Goal: Entertainment & Leisure: Consume media (video, audio)

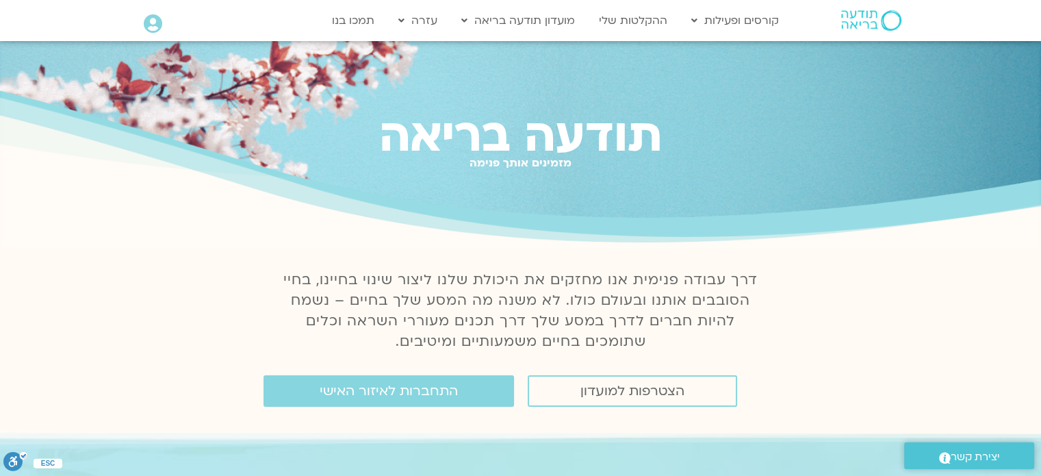
click at [155, 19] on icon at bounding box center [153, 23] width 18 height 19
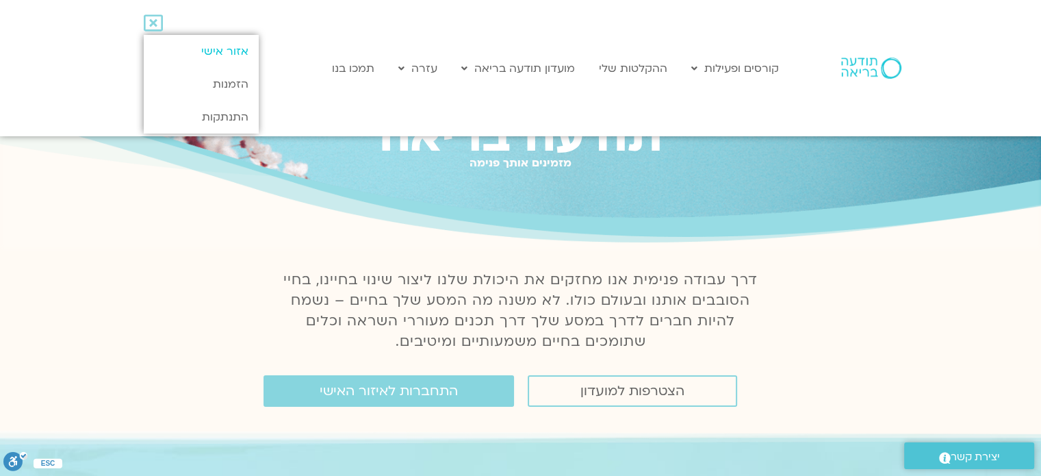
click at [222, 47] on link "אזור אישי" at bounding box center [201, 51] width 114 height 33
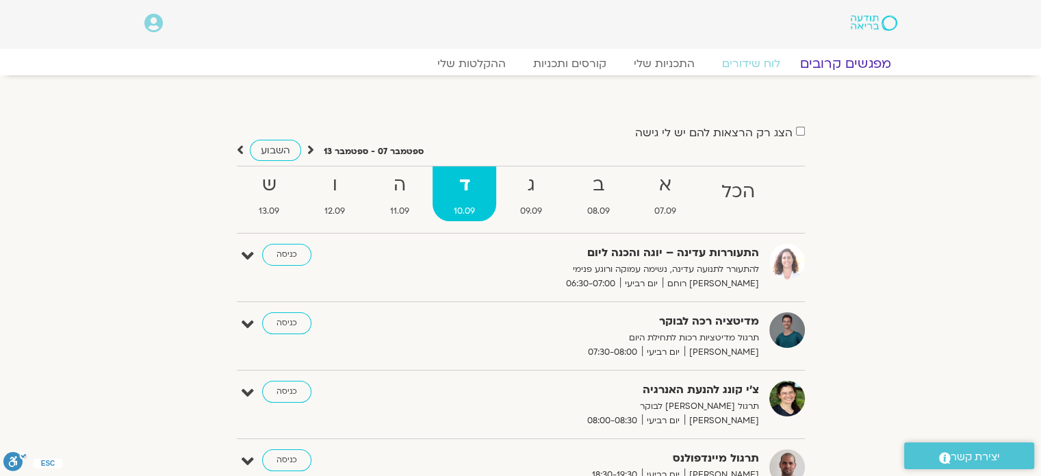
click at [837, 64] on link "מפגשים קרובים" at bounding box center [845, 63] width 124 height 16
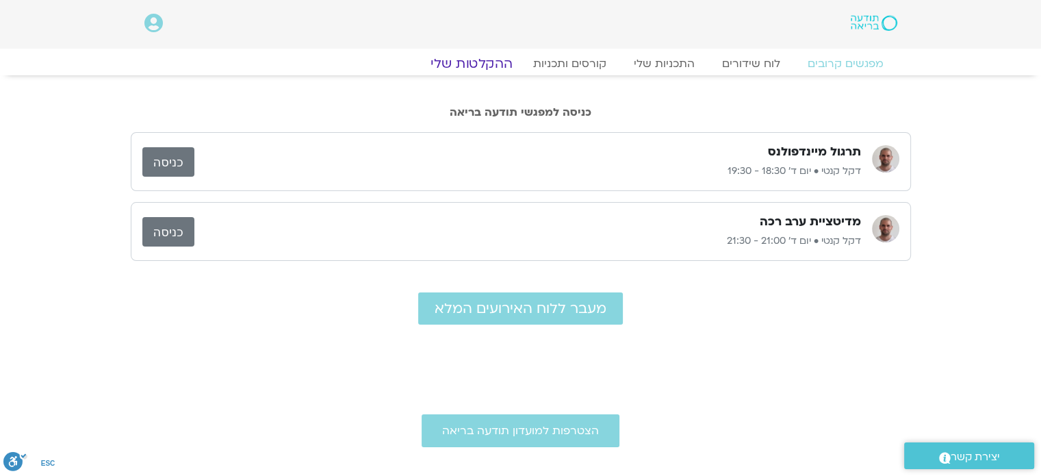
click at [460, 66] on link "ההקלטות שלי" at bounding box center [471, 63] width 115 height 16
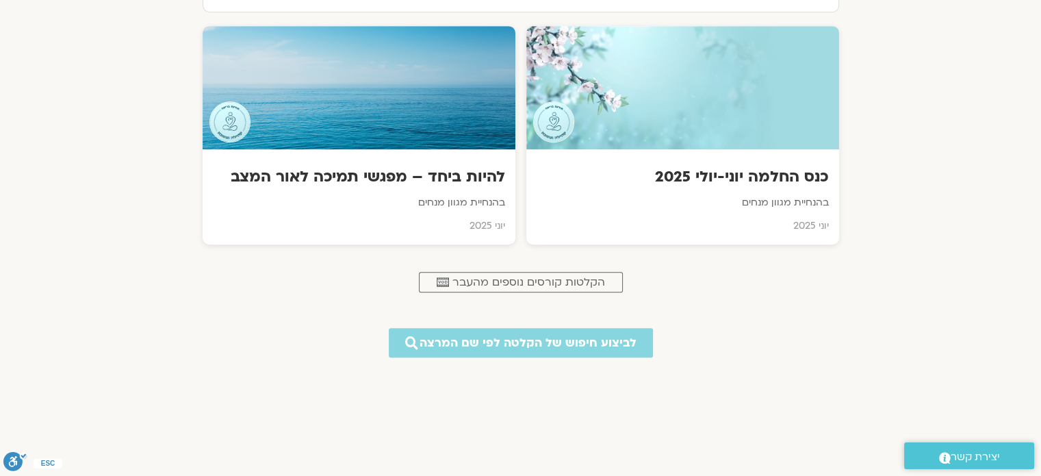
scroll to position [548, 0]
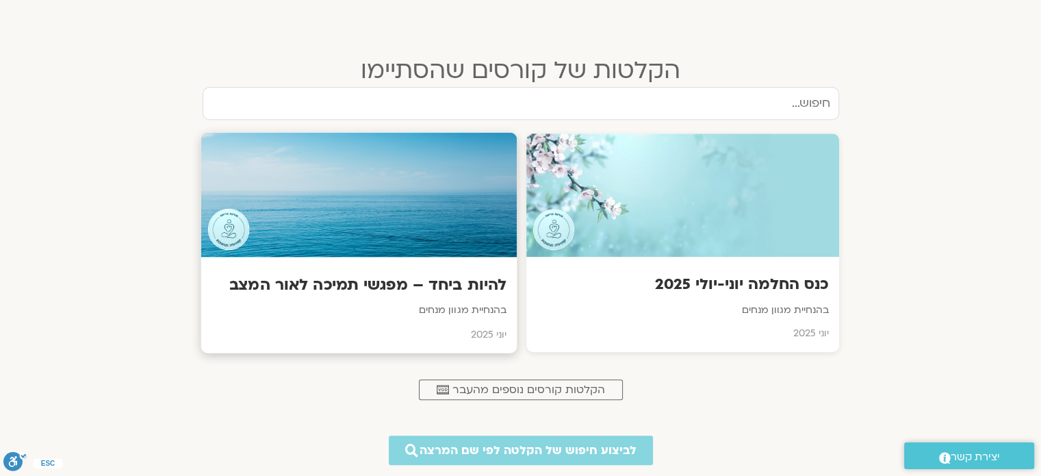
click at [431, 151] on div at bounding box center [359, 195] width 316 height 125
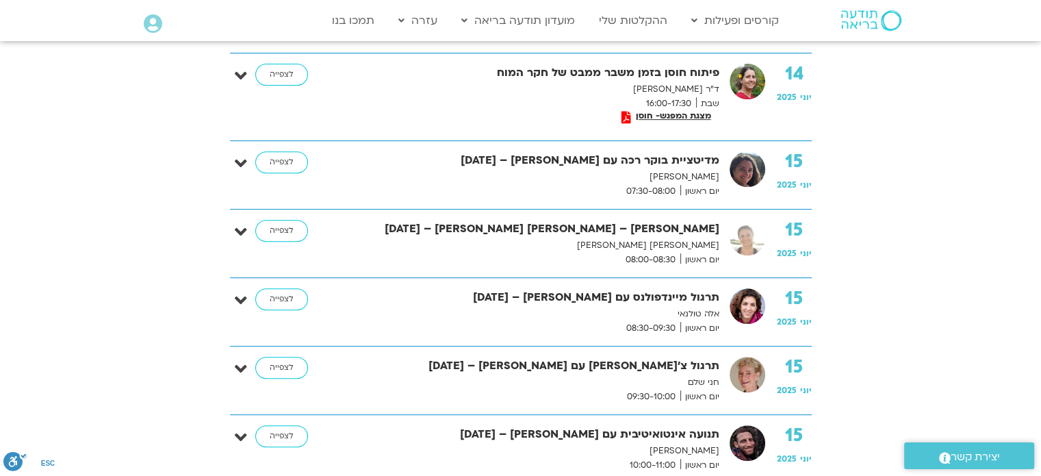
scroll to position [753, 0]
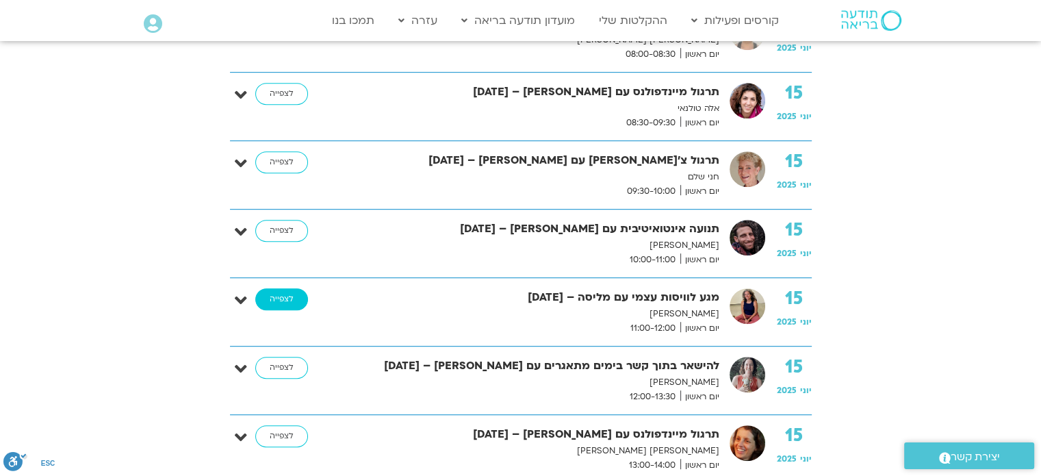
click at [296, 297] on link "לצפייה" at bounding box center [281, 299] width 53 height 22
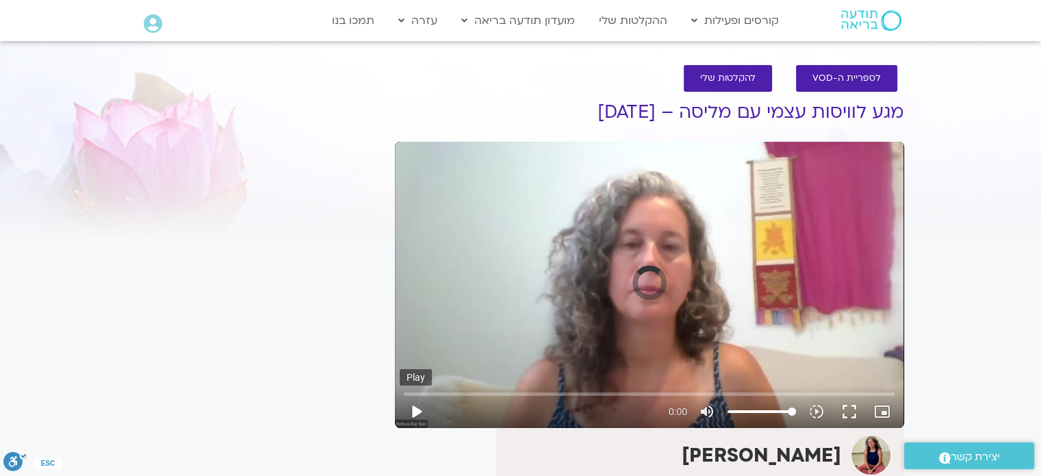
click at [411, 413] on button "play_arrow" at bounding box center [416, 411] width 33 height 33
click at [415, 401] on button "play_arrow" at bounding box center [416, 411] width 33 height 33
click at [852, 413] on button "fullscreen" at bounding box center [849, 411] width 33 height 33
type input "1664.646631"
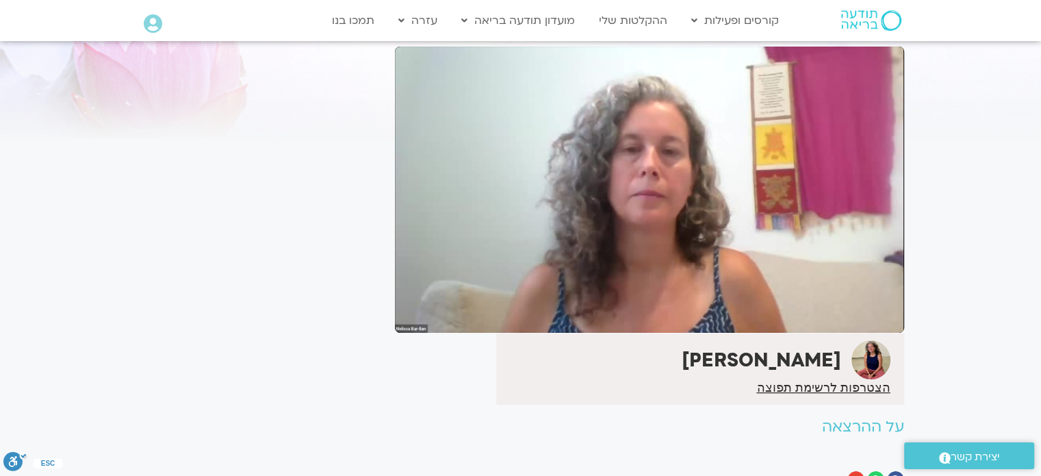
scroll to position [55, 0]
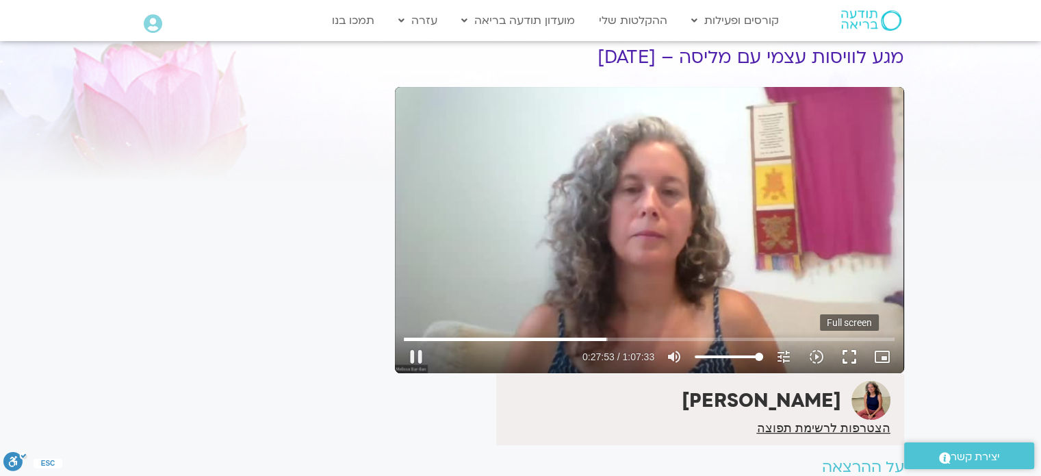
click at [849, 357] on button "fullscreen" at bounding box center [849, 356] width 33 height 33
type input "2094.653036"
